Goal: Task Accomplishment & Management: Manage account settings

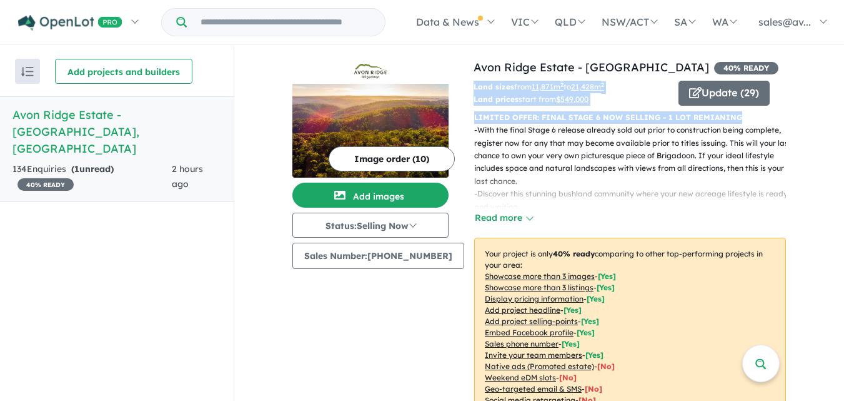
drag, startPoint x: 836, startPoint y: 69, endPoint x: 851, endPoint y: 121, distance: 54.6
click at [844, 121] on html "Skip to main content Homepage My Dashboard (1) Buyer Demand Index Suburb/Counci…" at bounding box center [422, 200] width 844 height 401
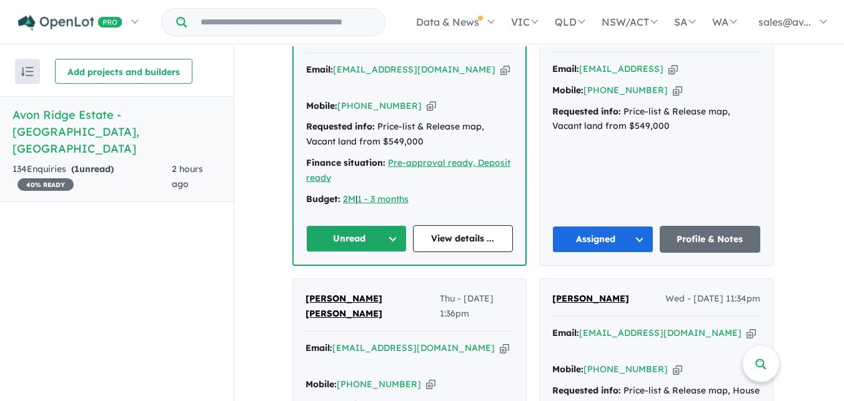
scroll to position [542, 0]
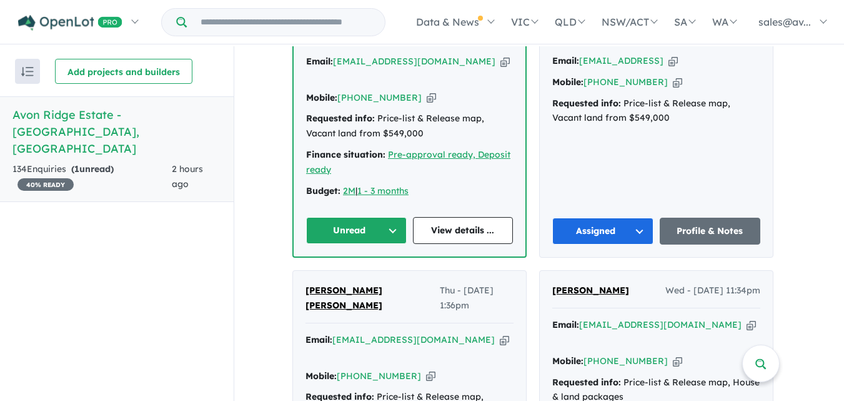
click at [399, 217] on button "Unread" at bounding box center [356, 230] width 101 height 27
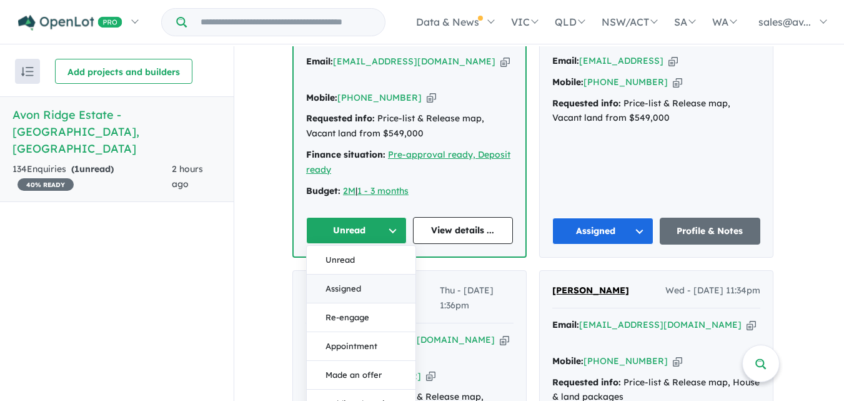
click at [362, 279] on button "Assigned" at bounding box center [361, 288] width 109 height 29
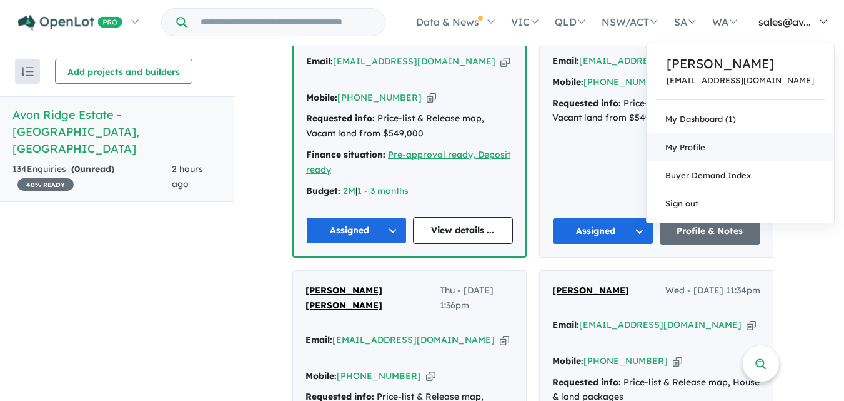
click at [705, 144] on span "My Profile" at bounding box center [685, 147] width 40 height 10
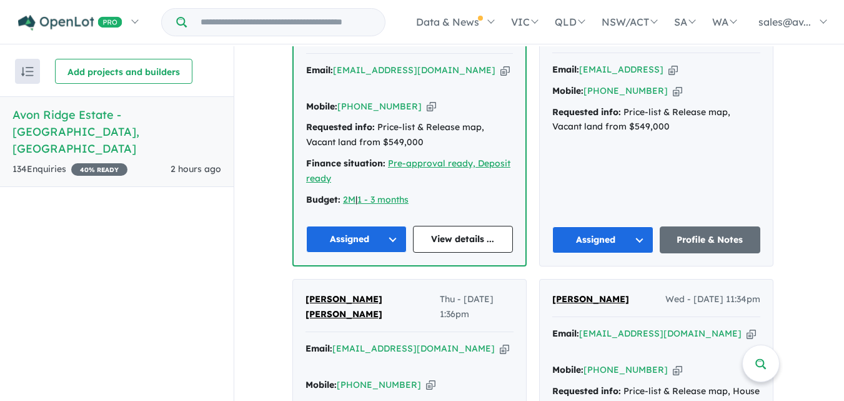
scroll to position [465, 0]
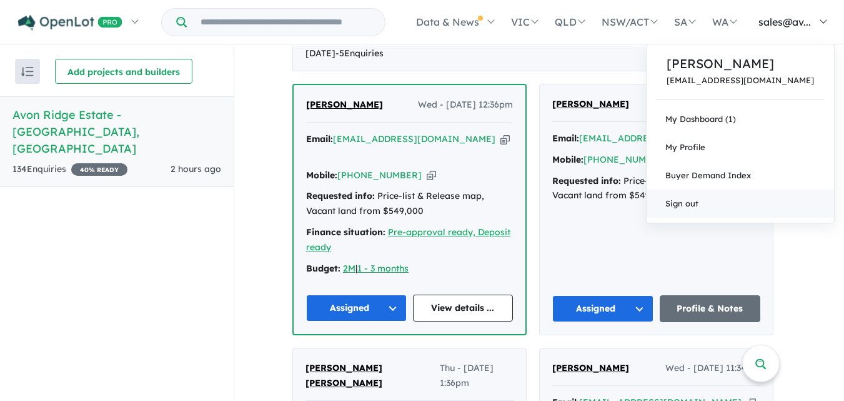
click at [737, 204] on link "Sign out" at bounding box center [740, 203] width 187 height 28
